Goal: Complete application form

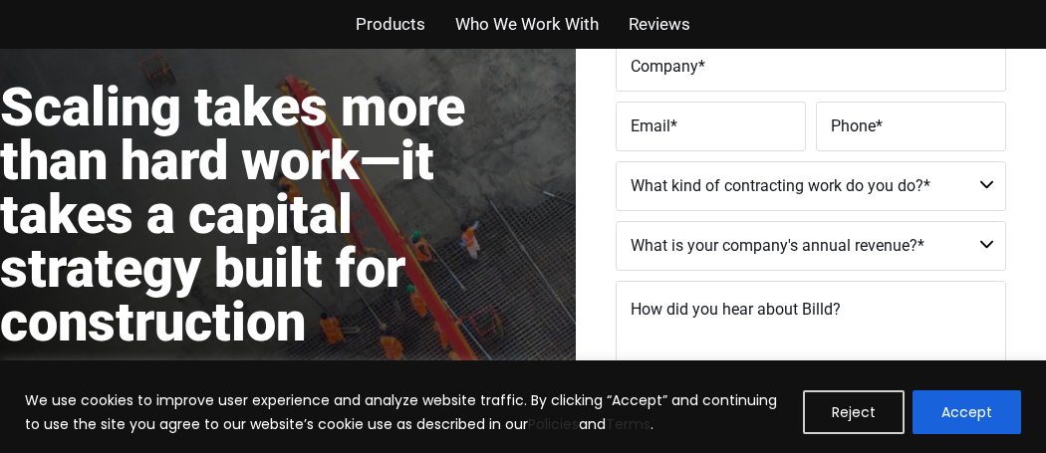
scroll to position [358, 0]
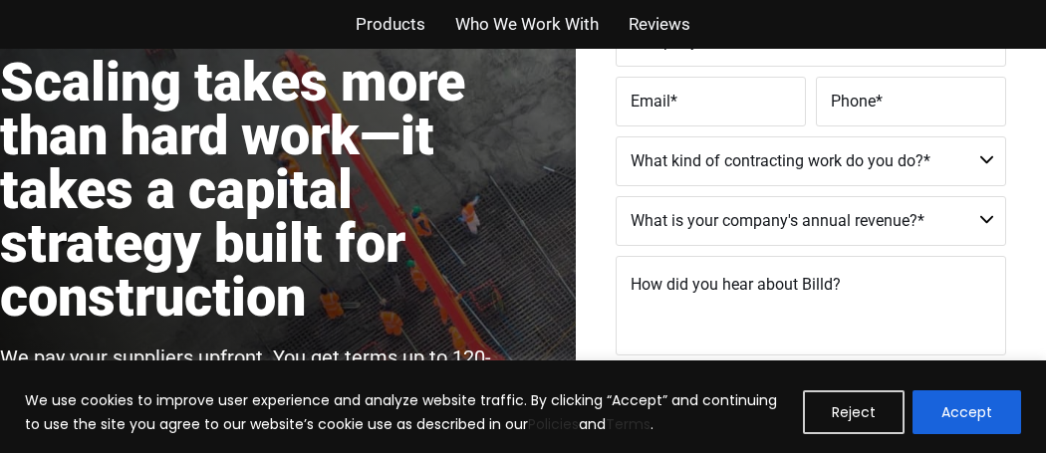
click at [825, 162] on select "Commercial Commercial and Residential Residential Not a Contractor" at bounding box center [811, 161] width 391 height 50
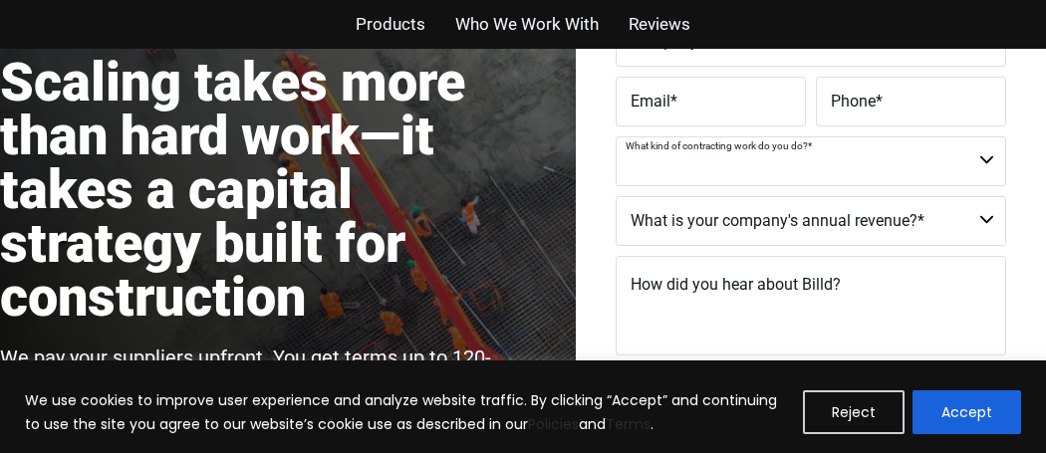
select select "Not a Contractor"
click at [616, 136] on select "Commercial Commercial and Residential Residential Not a Contractor" at bounding box center [811, 161] width 391 height 50
click at [900, 206] on select "$40M + $25M - $40M $8M - $25M $4M - $8M $2M - $4M $1M - $2M Less than $1M" at bounding box center [811, 221] width 391 height 50
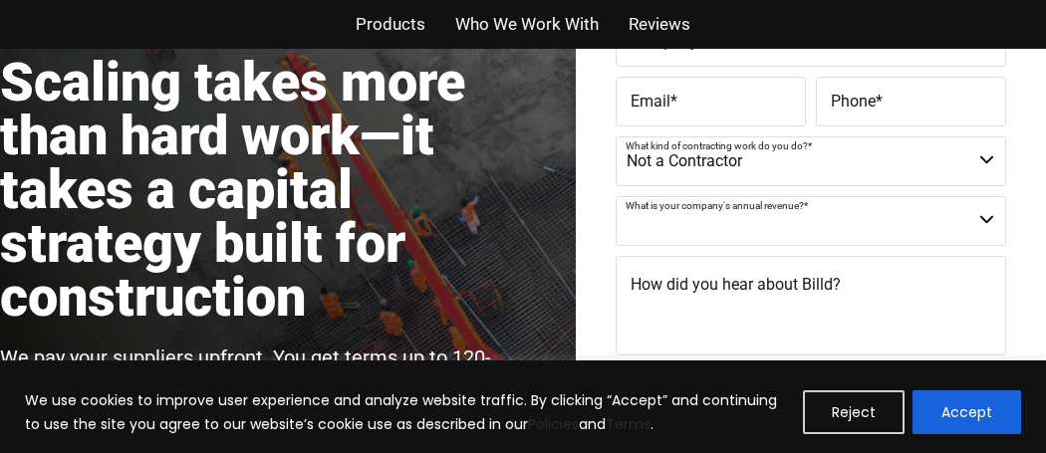
select select "Less than $1M"
click at [616, 196] on select "$40M + $25M - $40M $8M - $25M $4M - $8M $2M - $4M $1M - $2M Less than $1M" at bounding box center [811, 221] width 391 height 50
click at [846, 273] on textarea "How did you hear about Billd?" at bounding box center [811, 306] width 391 height 100
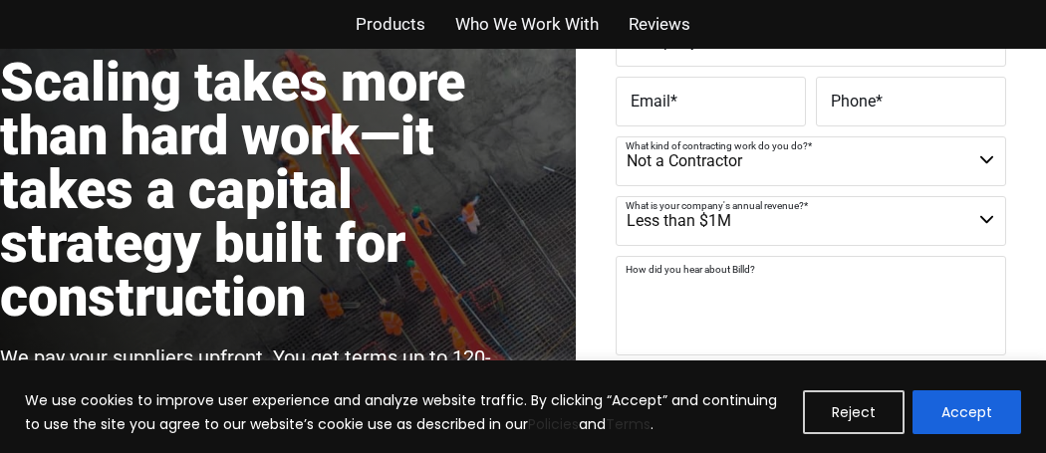
click at [511, 253] on div "Scaling takes more than hard work—it takes a capital strategy built for constru…" at bounding box center [261, 161] width 523 height 420
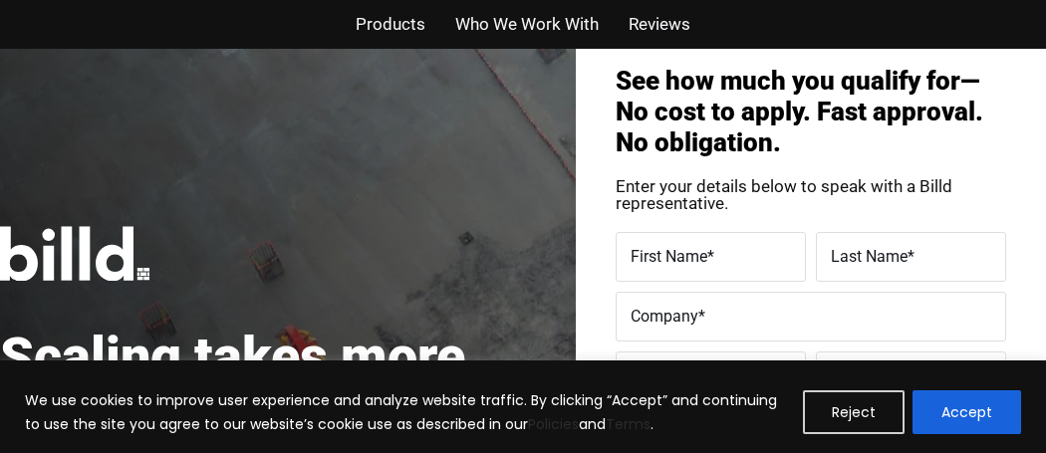
scroll to position [79, 0]
